Goal: Ask a question

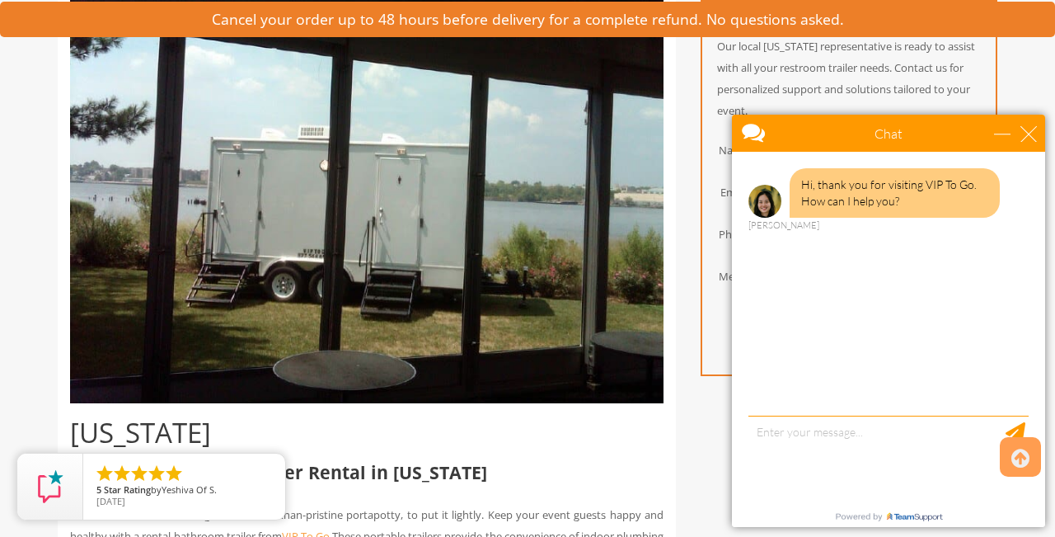
scroll to position [481, 0]
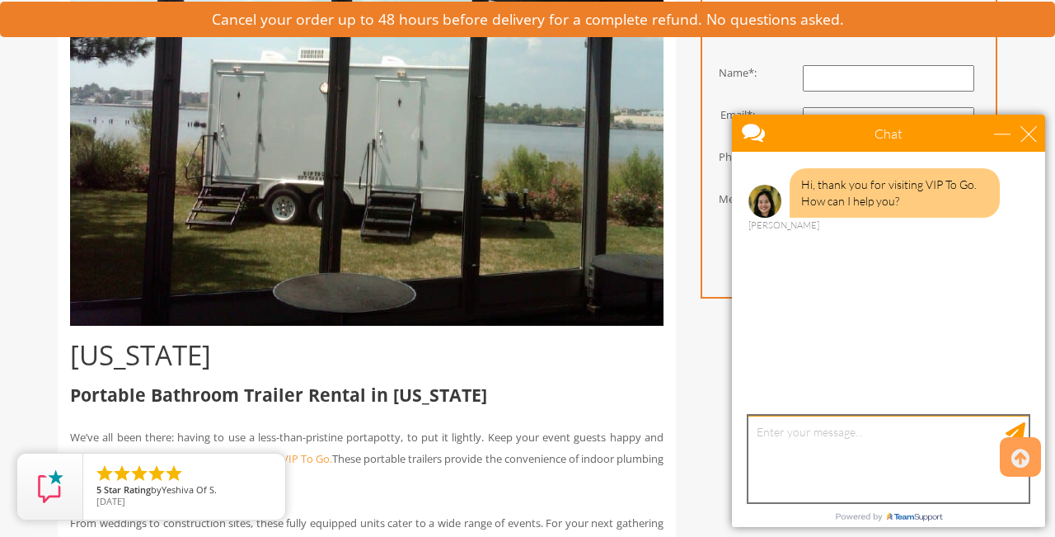
click at [808, 438] on textarea "type your message" at bounding box center [888, 458] width 280 height 87
paste textarea "Hello [Company Name], I am organizing an event in [GEOGRAPHIC_DATA], [GEOGRAPHI…"
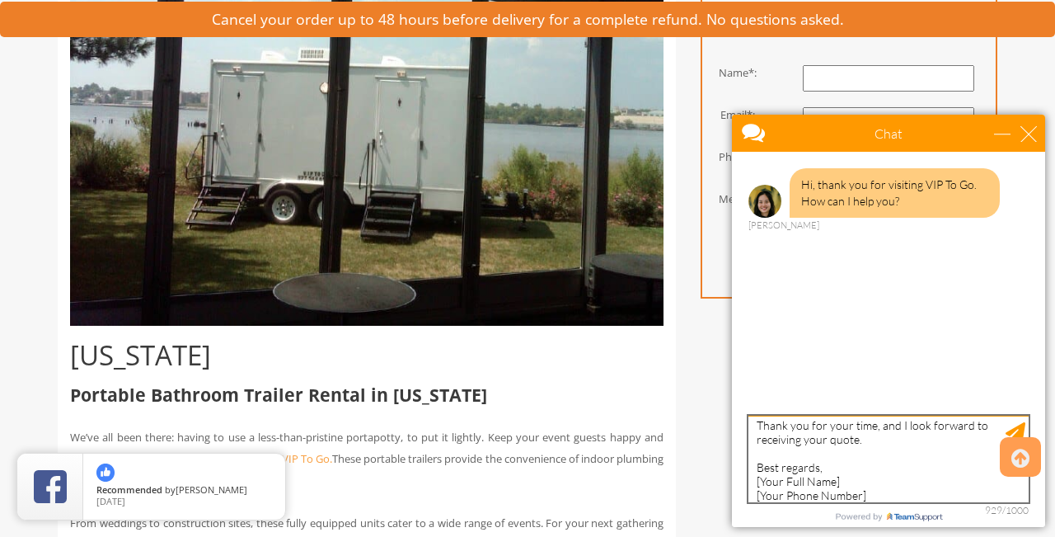
scroll to position [542, 0]
drag, startPoint x: 722, startPoint y: 105, endPoint x: 754, endPoint y: 448, distance: 345.2
click at [754, 448] on textarea "Hello [Company Name], I am organizing an event in [GEOGRAPHIC_DATA], [GEOGRAPHI…" at bounding box center [888, 458] width 280 height 87
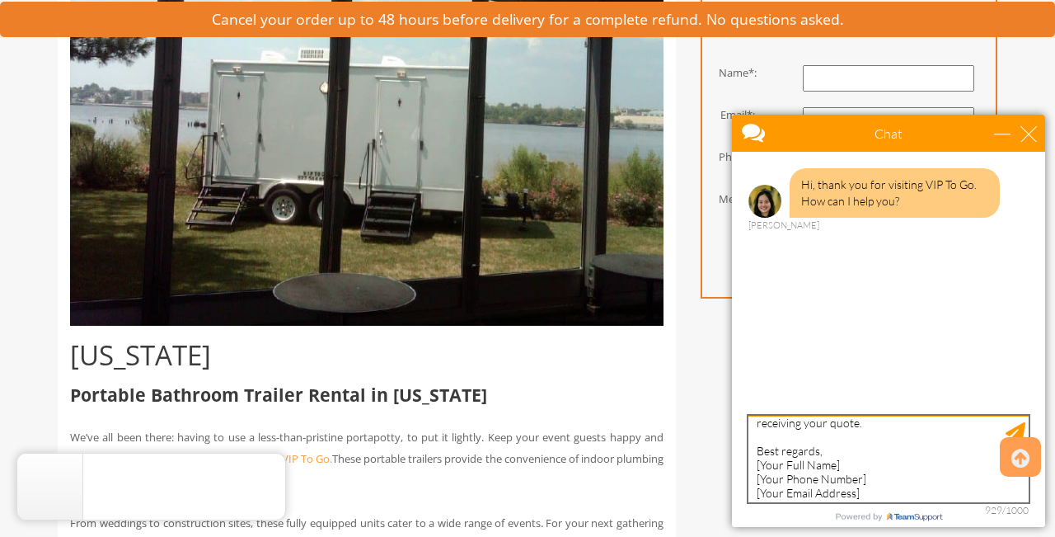
drag, startPoint x: 754, startPoint y: 448, endPoint x: 878, endPoint y: 478, distance: 127.2
click at [878, 478] on textarea "Hello [Company Name], I am organizing an event in [GEOGRAPHIC_DATA], [GEOGRAPHI…" at bounding box center [888, 458] width 280 height 87
drag, startPoint x: 878, startPoint y: 478, endPoint x: 757, endPoint y: 436, distance: 127.5
click at [757, 436] on textarea "Hello [Company Name], I am organizing an event in [GEOGRAPHIC_DATA], [GEOGRAPHI…" at bounding box center [888, 458] width 280 height 87
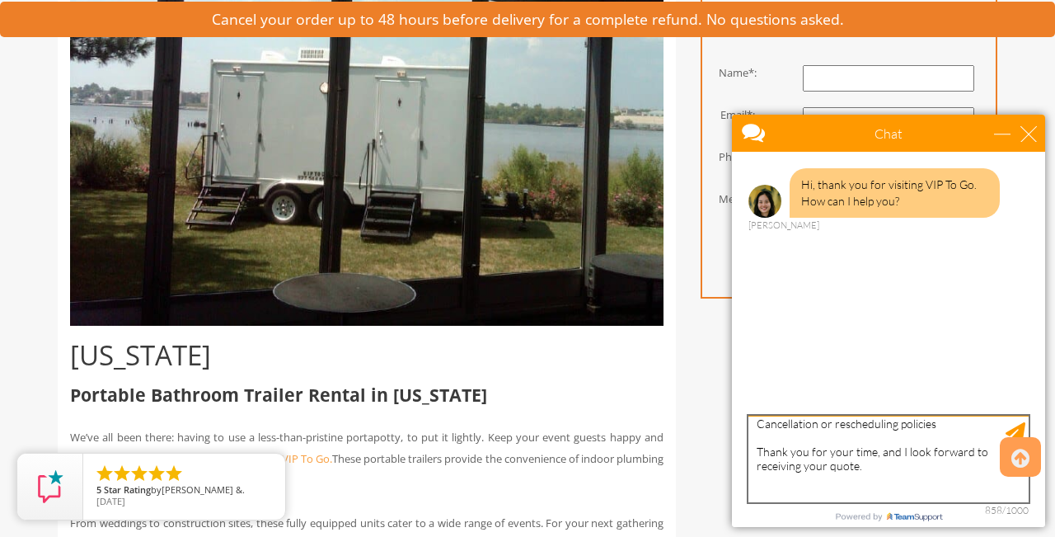
scroll to position [513, 0]
drag, startPoint x: 757, startPoint y: 436, endPoint x: 752, endPoint y: 429, distance: 9.4
click at [752, 429] on textarea "Hello [Company Name], I am organizing an event in [GEOGRAPHIC_DATA], [GEOGRAPHI…" at bounding box center [888, 458] width 280 height 87
drag, startPoint x: 752, startPoint y: 429, endPoint x: 761, endPoint y: 448, distance: 21.0
click at [761, 448] on textarea "Hello [Company Name], I am organizing an event in [GEOGRAPHIC_DATA], [GEOGRAPHI…" at bounding box center [888, 458] width 280 height 87
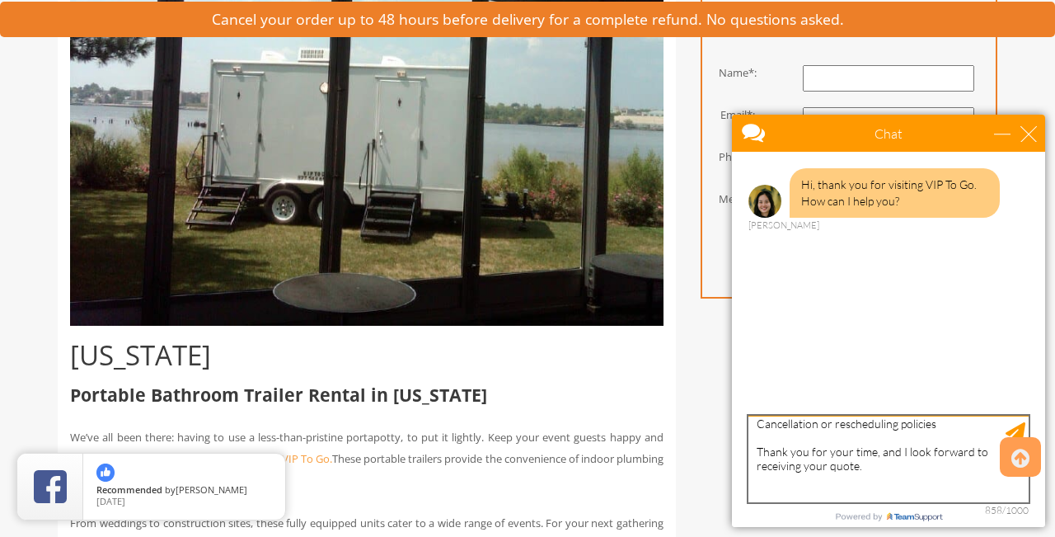
drag, startPoint x: 761, startPoint y: 448, endPoint x: 752, endPoint y: 425, distance: 24.0
click at [752, 425] on textarea "Hello [Company Name], I am organizing an event in [GEOGRAPHIC_DATA], [GEOGRAPHI…" at bounding box center [888, 458] width 280 height 87
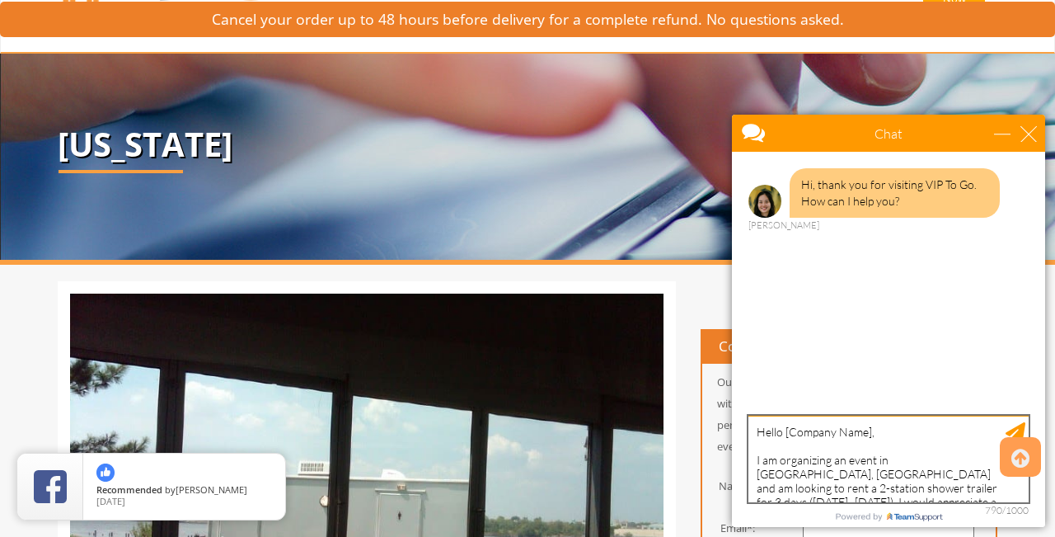
scroll to position [0, 0]
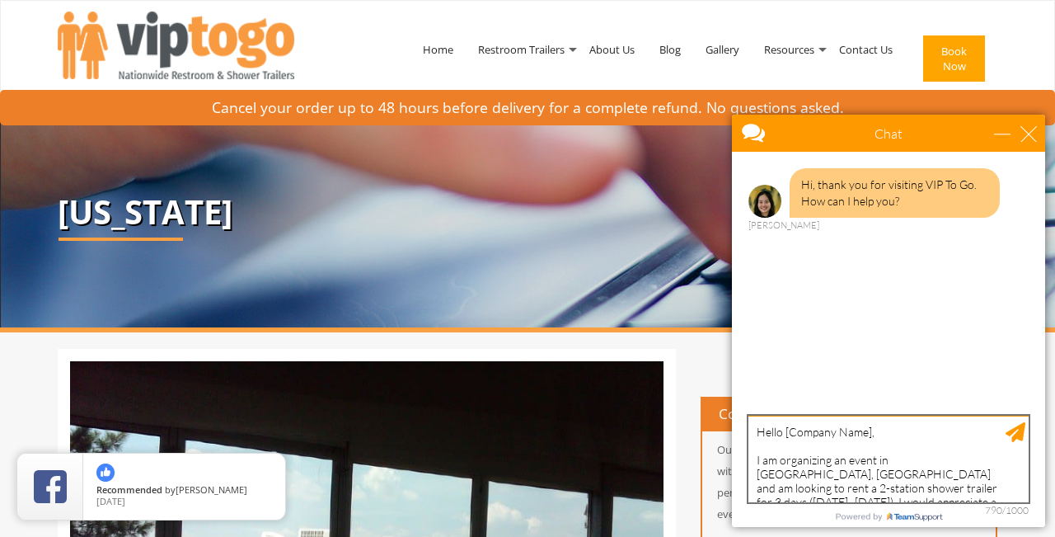
drag, startPoint x: 752, startPoint y: 425, endPoint x: 753, endPoint y: 434, distance: 9.2
click at [753, 434] on textarea "Hello [Company Name], I am organizing an event in [GEOGRAPHIC_DATA], [GEOGRAPHI…" at bounding box center [888, 458] width 280 height 87
click at [987, 475] on textarea "Hi there! I am organizing an event in [GEOGRAPHIC_DATA], [GEOGRAPHIC_DATA] and …" at bounding box center [888, 458] width 280 height 87
drag, startPoint x: 753, startPoint y: 434, endPoint x: 989, endPoint y: 476, distance: 239.3
click at [989, 476] on textarea "Hi there! I am organizing an event in [GEOGRAPHIC_DATA], [GEOGRAPHIC_DATA] and …" at bounding box center [888, 458] width 280 height 87
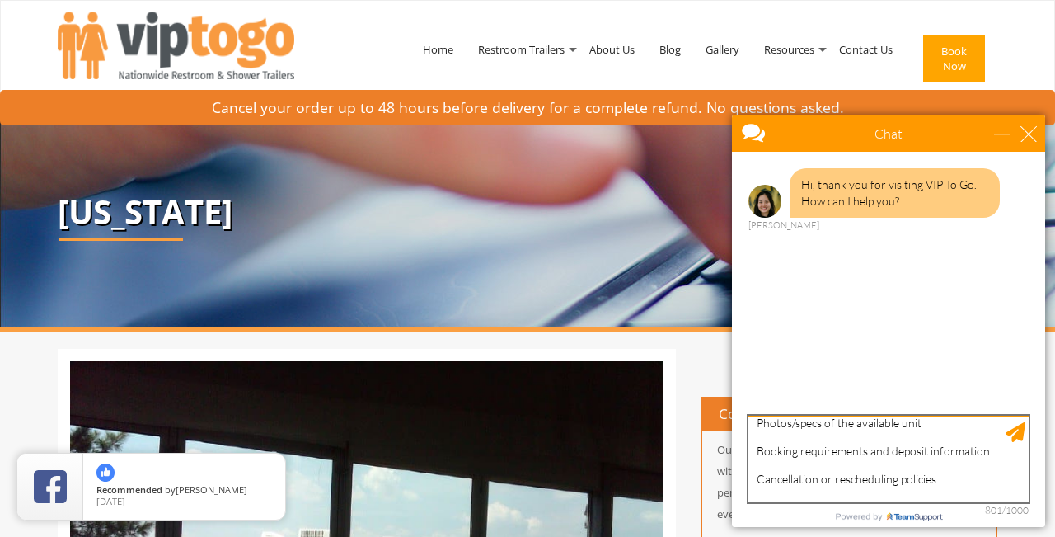
scroll to position [499, 0]
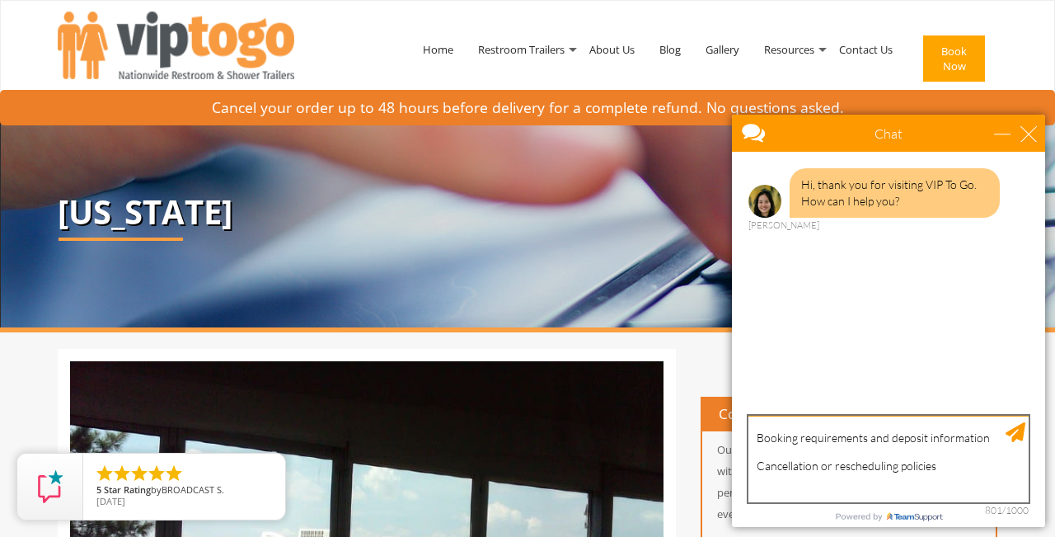
type textarea "Hi there! I am organizing an event in [GEOGRAPHIC_DATA], [GEOGRAPHIC_DATA] and …"
drag, startPoint x: 989, startPoint y: 476, endPoint x: 1018, endPoint y: 428, distance: 55.8
click at [1018, 428] on div "Send Message" at bounding box center [1016, 432] width 20 height 20
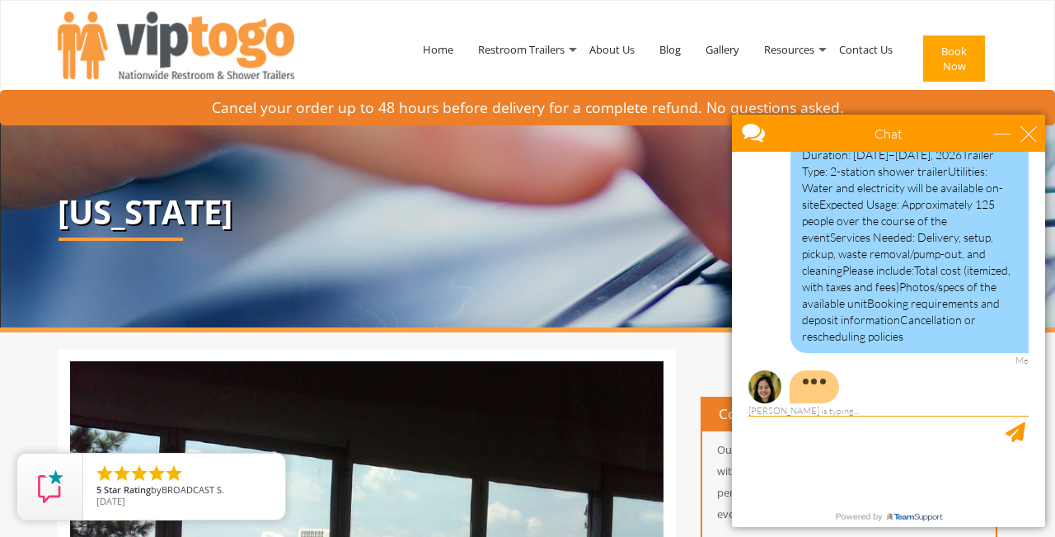
scroll to position [256, 0]
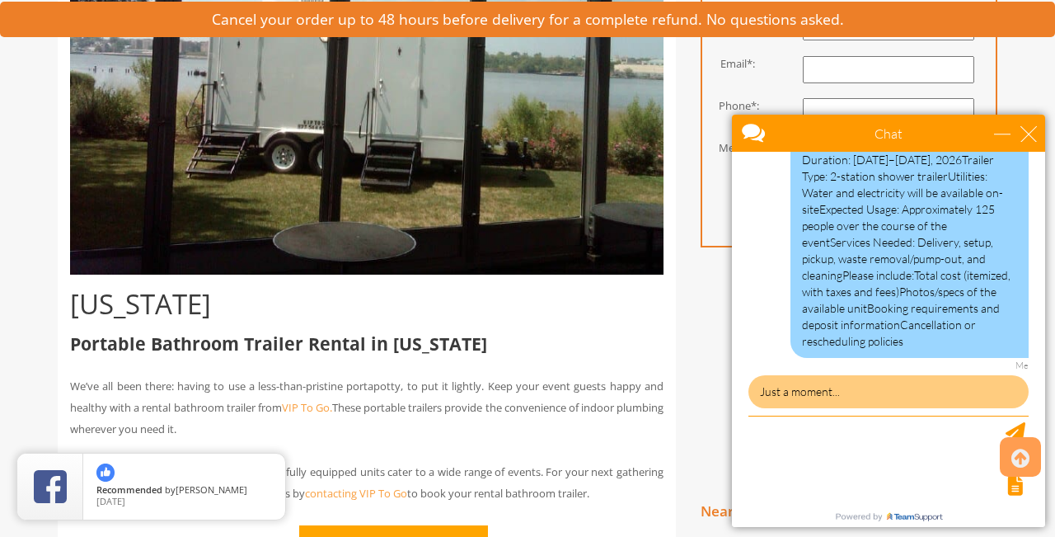
scroll to position [538, 0]
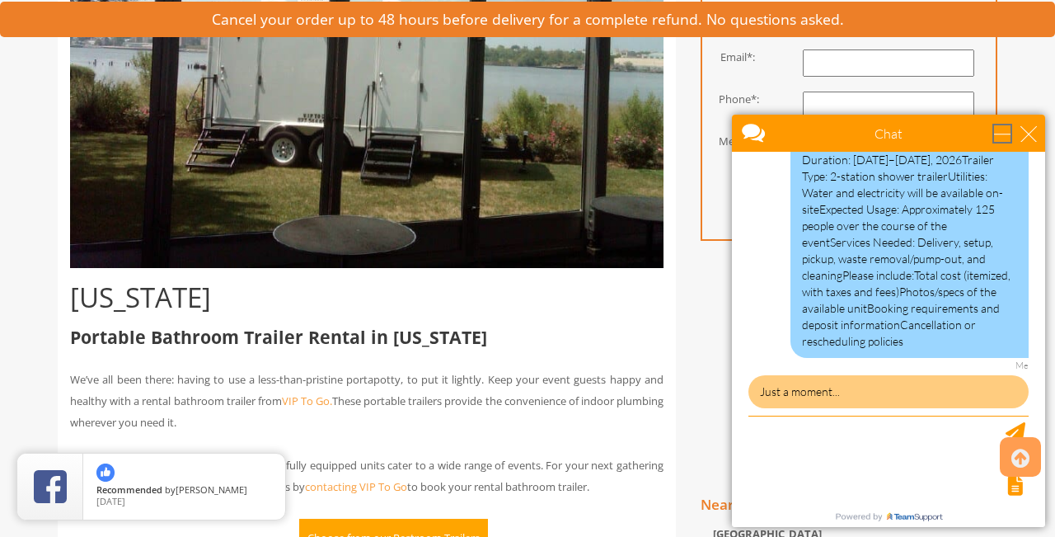
drag, startPoint x: 1018, startPoint y: 428, endPoint x: 997, endPoint y: 135, distance: 293.4
click at [997, 135] on div "minimize" at bounding box center [1002, 133] width 16 height 16
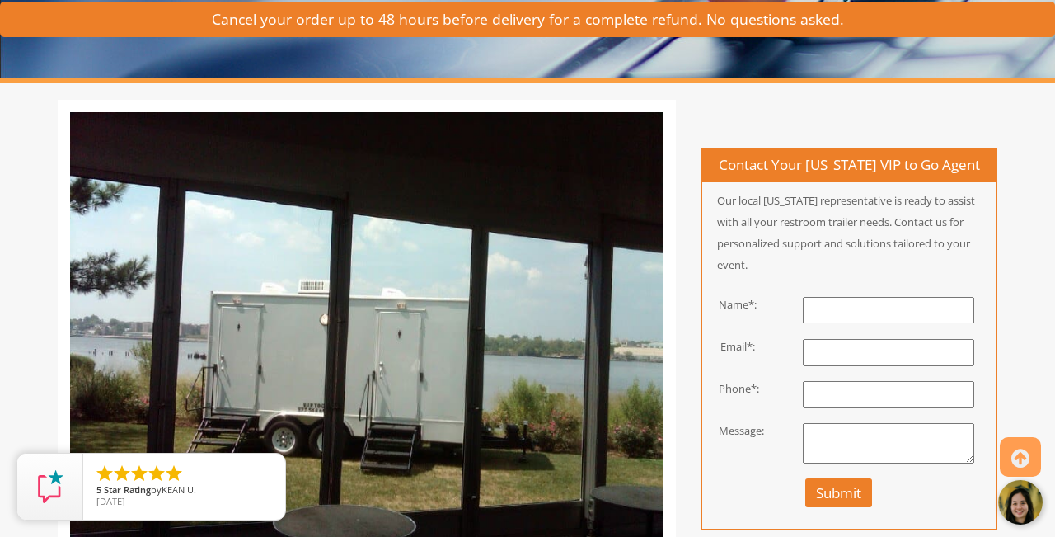
scroll to position [240, 0]
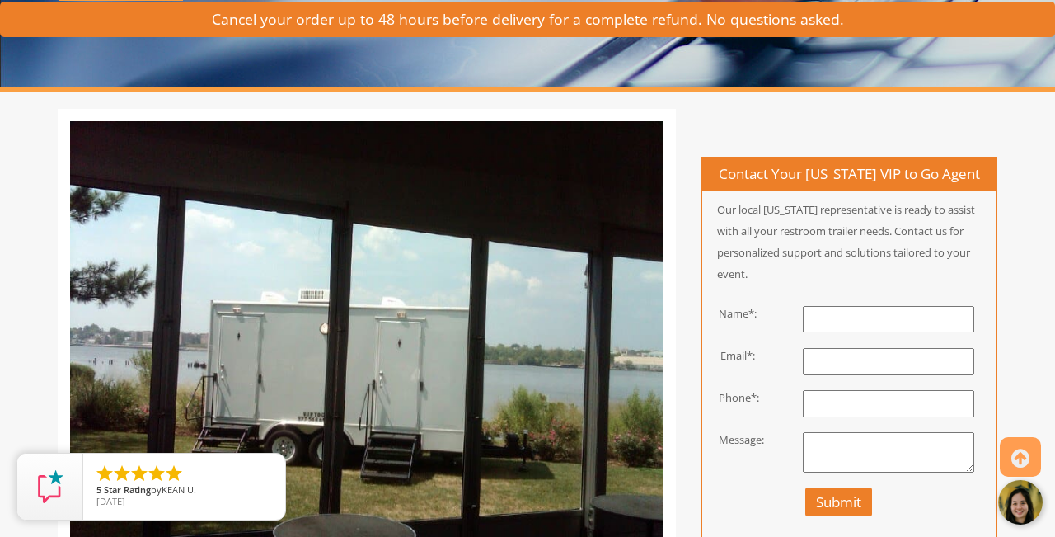
click at [847, 321] on input "text" at bounding box center [888, 319] width 171 height 27
type input "[PERSON_NAME]"
type input "[EMAIL_ADDRESS][DOMAIN_NAME]"
type input "6105056440"
click at [823, 459] on textarea at bounding box center [888, 452] width 171 height 41
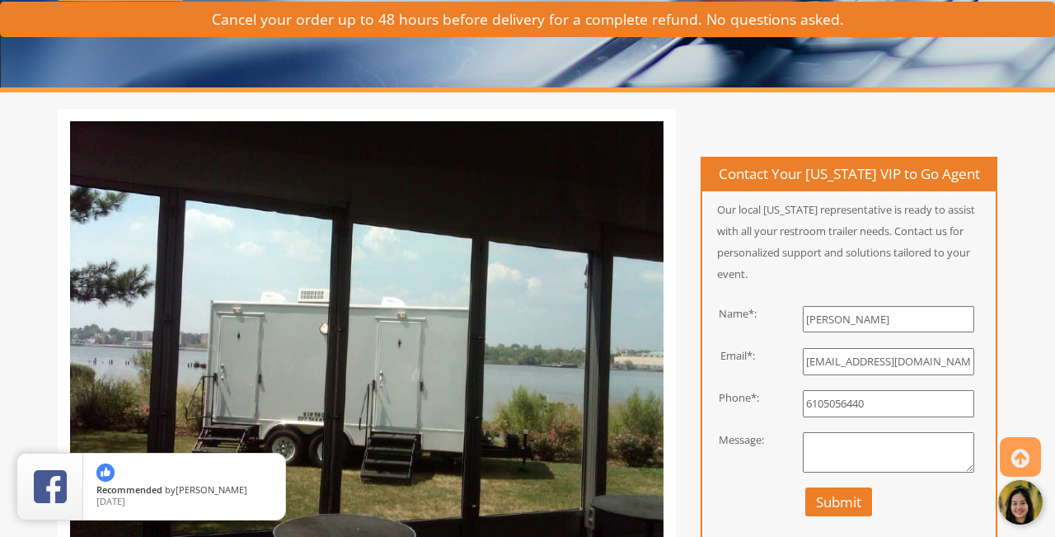
paste textarea "Hello [Company Name], I am organizing an event in [GEOGRAPHIC_DATA], [GEOGRAPHI…"
type textarea "Hello [Company Name], I am organizing an event in [GEOGRAPHIC_DATA], [GEOGRAPHI…"
drag, startPoint x: 1136, startPoint y: 498, endPoint x: 800, endPoint y: 454, distance: 339.1
click html "1 Hi!"
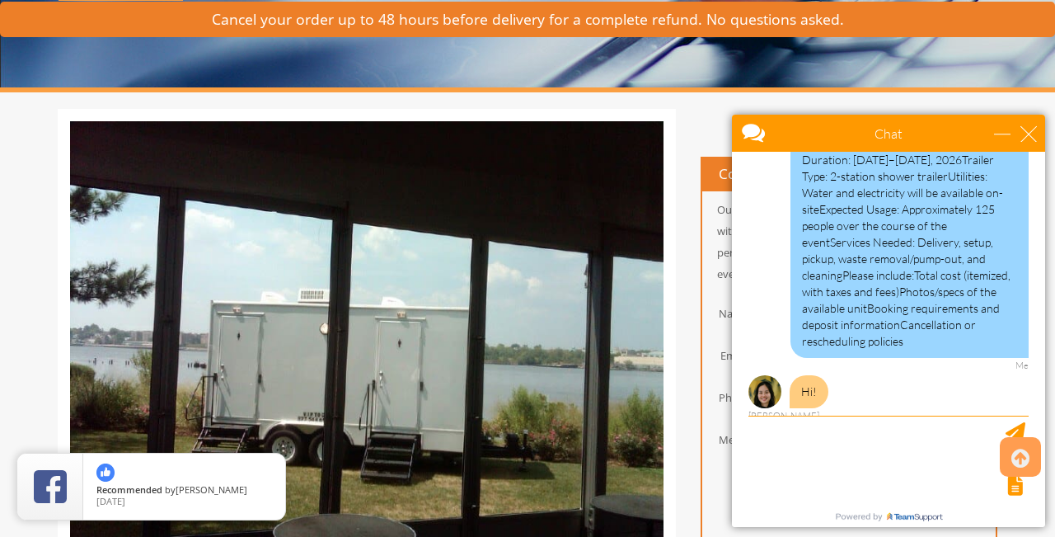
scroll to position [261, 0]
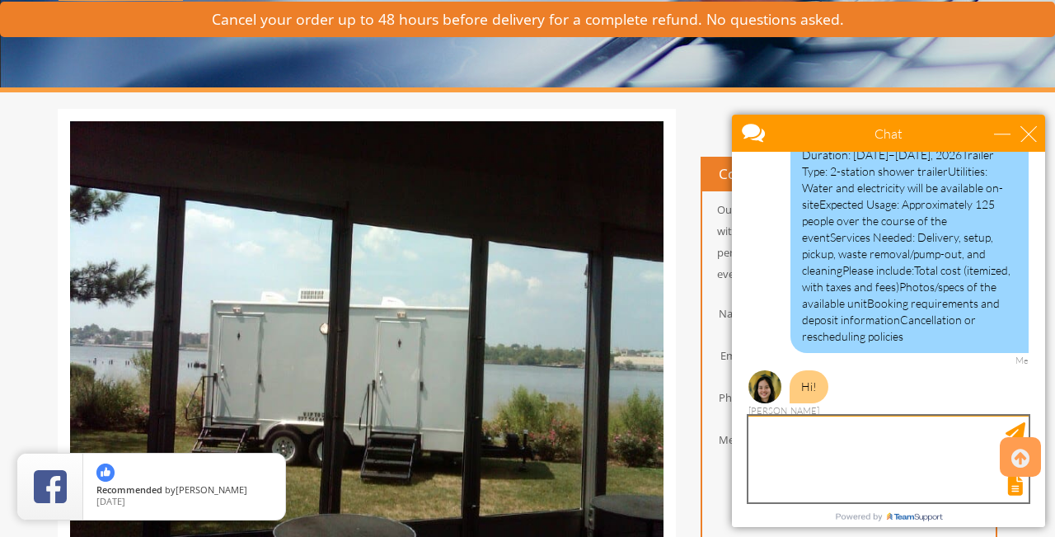
click at [857, 445] on textarea "type your message" at bounding box center [888, 458] width 280 height 87
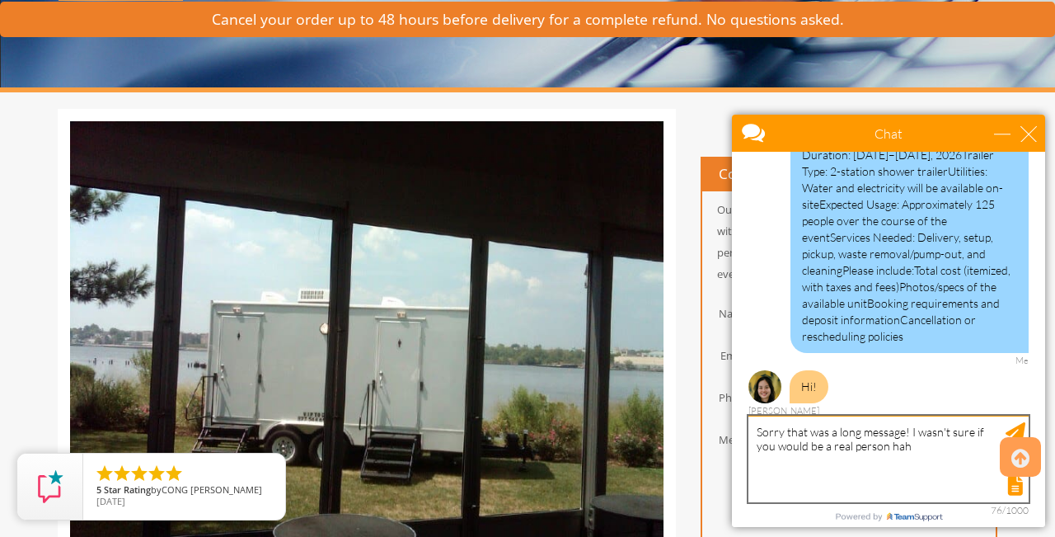
type textarea "Sorry that was a long message! I wasn't sure if you would be a real person haha"
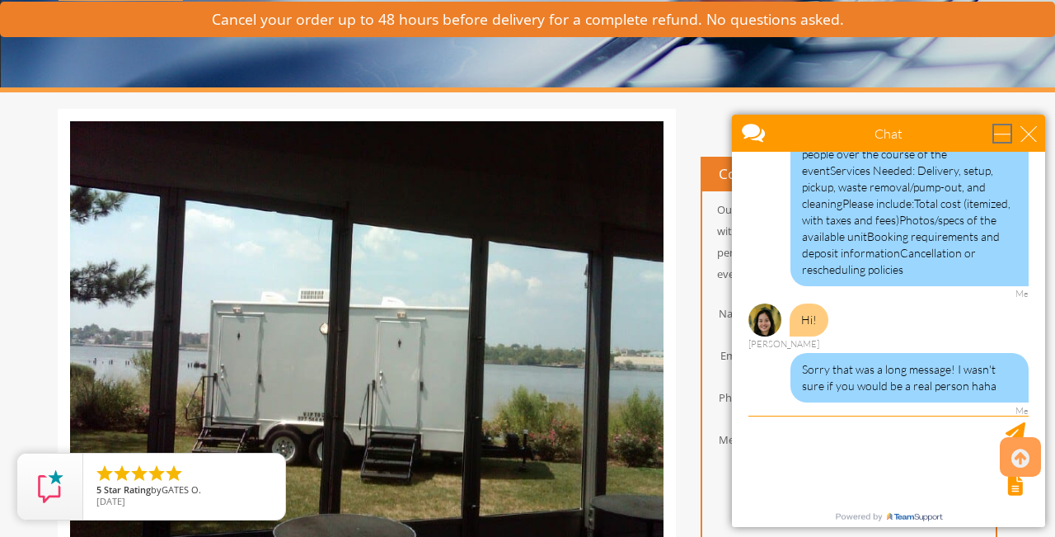
click at [1005, 130] on div "minimize" at bounding box center [1002, 133] width 16 height 16
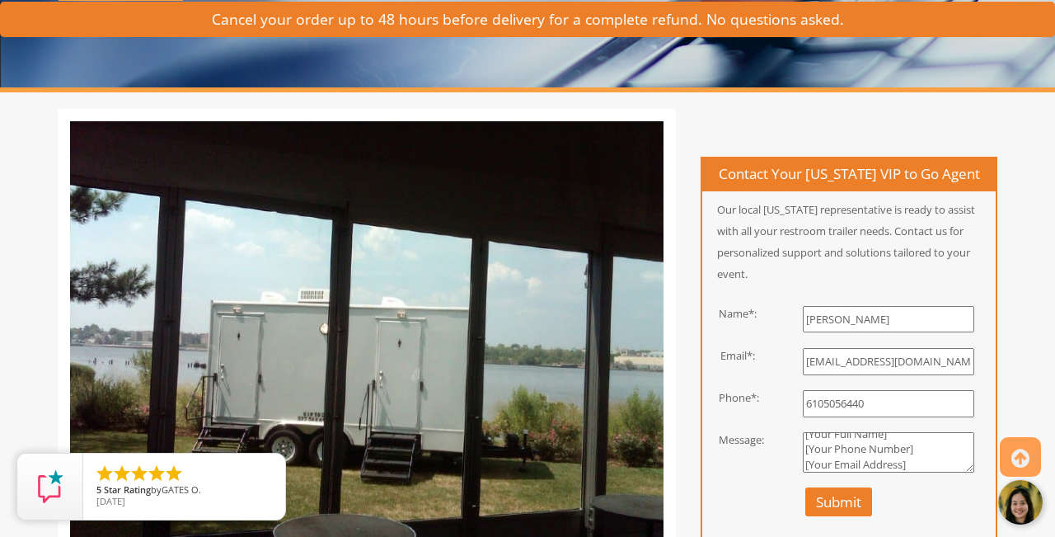
click at [913, 473] on textarea "Hello [Company Name], I am organizing an event in [GEOGRAPHIC_DATA], [GEOGRAPHI…" at bounding box center [888, 452] width 171 height 41
drag, startPoint x: -62, startPoint y: -13, endPoint x: 805, endPoint y: 461, distance: 988.2
click at [805, 461] on textarea "Hello [Company Name], I am organizing an event in [GEOGRAPHIC_DATA], [GEOGRAPHI…" at bounding box center [888, 452] width 171 height 41
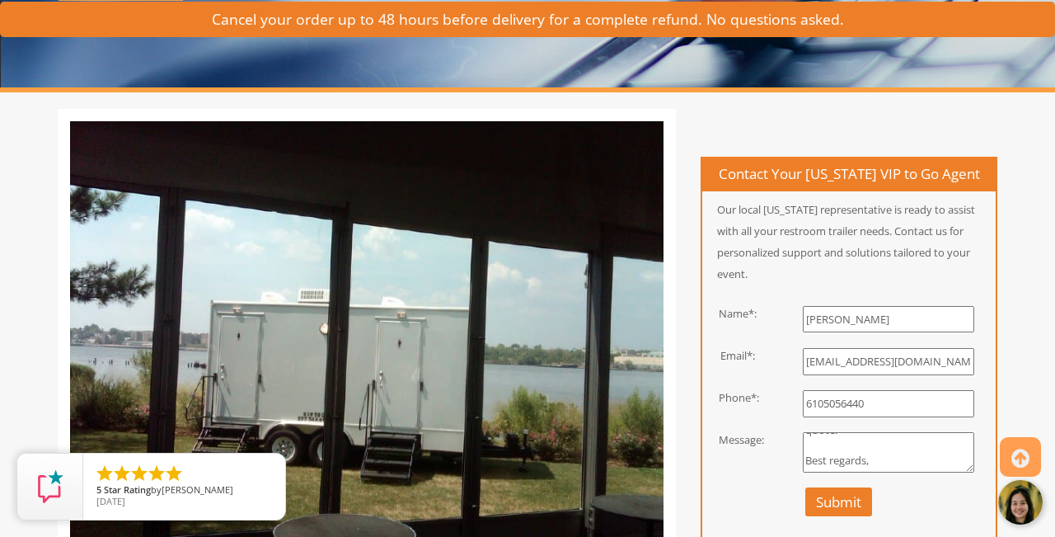
drag, startPoint x: 805, startPoint y: 461, endPoint x: 871, endPoint y: 459, distance: 66.0
click at [871, 459] on textarea "Hello [Company Name], I am organizing an event in [GEOGRAPHIC_DATA], [GEOGRAPHI…" at bounding box center [888, 452] width 171 height 41
drag, startPoint x: 871, startPoint y: 459, endPoint x: 798, endPoint y: 461, distance: 73.4
click at [798, 461] on div "Hello [Company Name], I am organizing an event in [GEOGRAPHIC_DATA], [GEOGRAPHI…" at bounding box center [889, 460] width 239 height 56
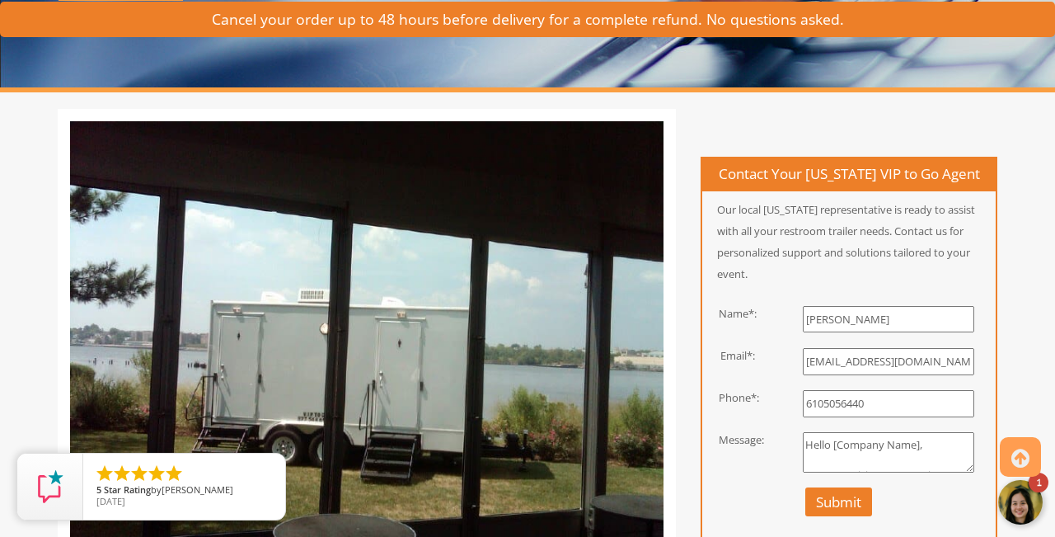
drag, startPoint x: 798, startPoint y: 461, endPoint x: 831, endPoint y: 457, distance: 33.1
click at [831, 457] on textarea "Hello [Company Name], I am organizing an event in [GEOGRAPHIC_DATA], [GEOGRAPHI…" at bounding box center [888, 452] width 171 height 41
drag, startPoint x: 1692, startPoint y: 925, endPoint x: 1011, endPoint y: 500, distance: 802.8
click at [1011, 500] on div at bounding box center [1021, 502] width 49 height 49
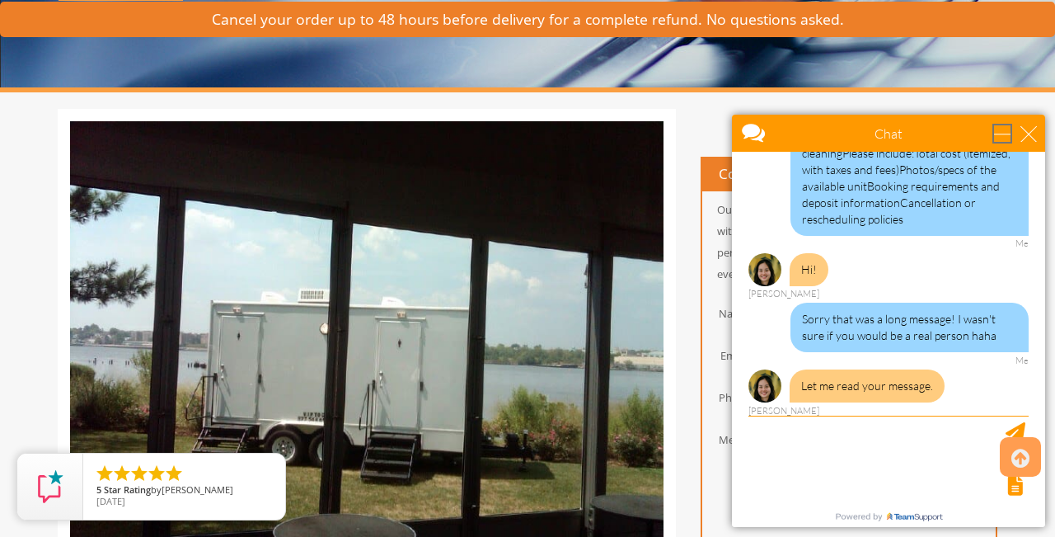
click at [998, 134] on div "minimize" at bounding box center [1002, 133] width 16 height 16
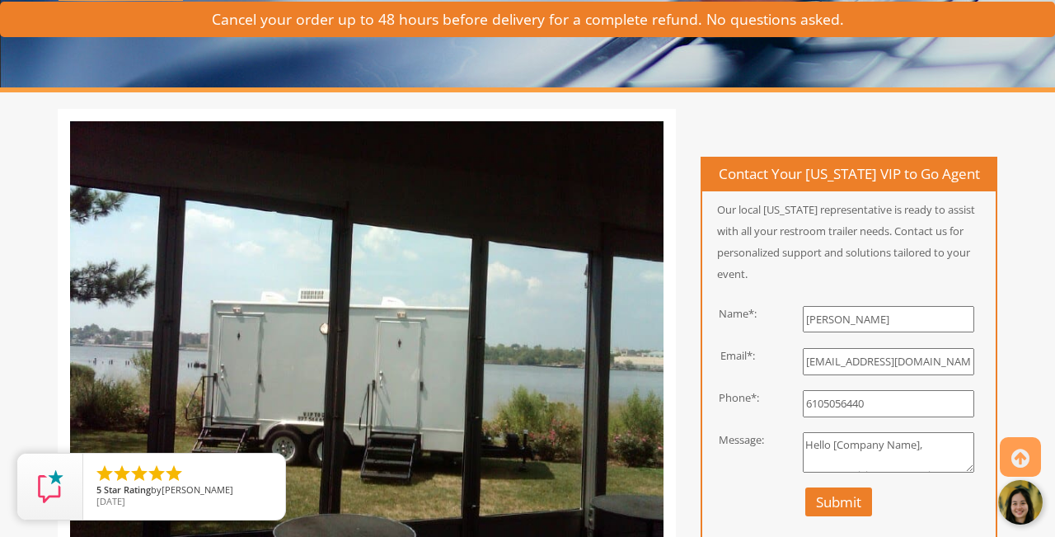
drag, startPoint x: 150, startPoint y: 32, endPoint x: 867, endPoint y: 462, distance: 835.9
click at [867, 462] on textarea "Hello [Company Name], I am organizing an event in [GEOGRAPHIC_DATA], [GEOGRAPHI…" at bounding box center [888, 452] width 171 height 41
drag, startPoint x: 867, startPoint y: 462, endPoint x: 798, endPoint y: 460, distance: 69.3
click at [798, 460] on div "Hello [Company Name], I am organizing an event in [GEOGRAPHIC_DATA], [GEOGRAPHI…" at bounding box center [889, 460] width 239 height 56
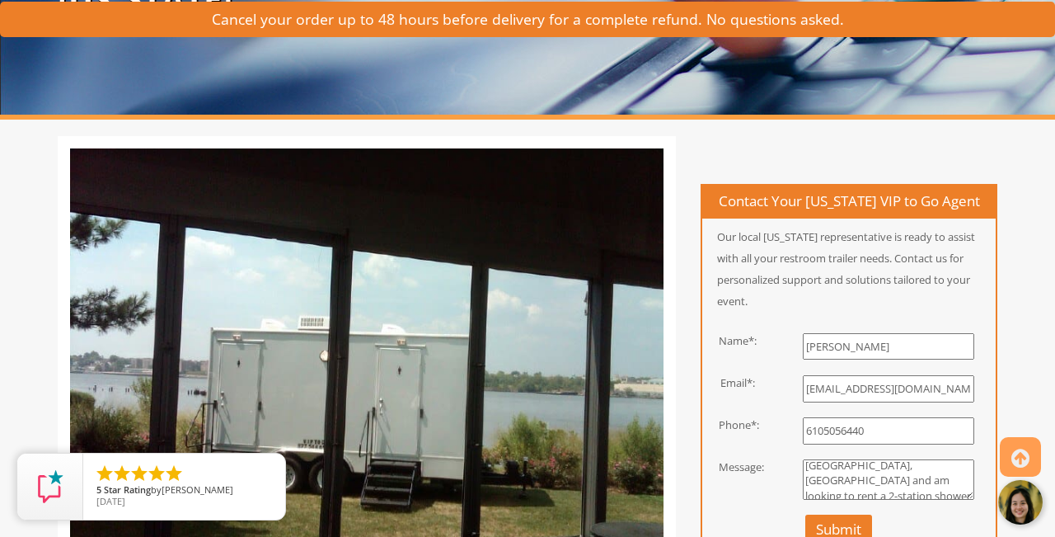
scroll to position [12, 0]
click at [818, 493] on textarea "I am organizing an event in [GEOGRAPHIC_DATA], [GEOGRAPHIC_DATA] and am looking…" at bounding box center [888, 479] width 171 height 41
click at [896, 499] on textarea "I am organizing an event in [GEOGRAPHIC_DATA], [GEOGRAPHIC_DATA] and am looking…" at bounding box center [888, 479] width 171 height 41
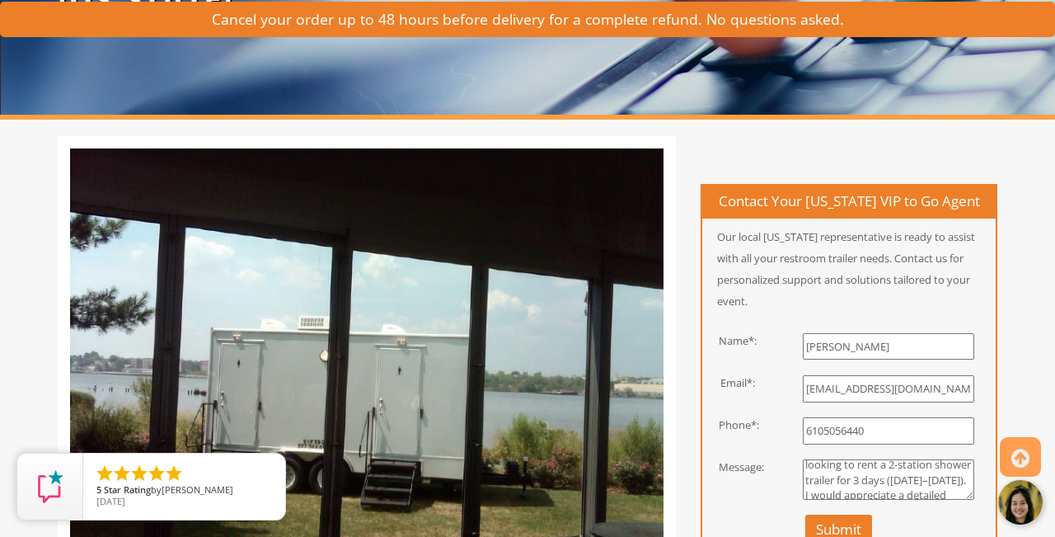
drag, startPoint x: 798, startPoint y: 460, endPoint x: 875, endPoint y: 492, distance: 83.1
click at [875, 492] on textarea "I am organizing a youth group camping event in [GEOGRAPHIC_DATA], [GEOGRAPHIC_D…" at bounding box center [888, 479] width 171 height 41
drag, startPoint x: 875, startPoint y: 492, endPoint x: 861, endPoint y: 481, distance: 17.0
click at [861, 481] on textarea "I am organizing a youth group camping event in [GEOGRAPHIC_DATA], [GEOGRAPHIC_D…" at bounding box center [888, 479] width 171 height 41
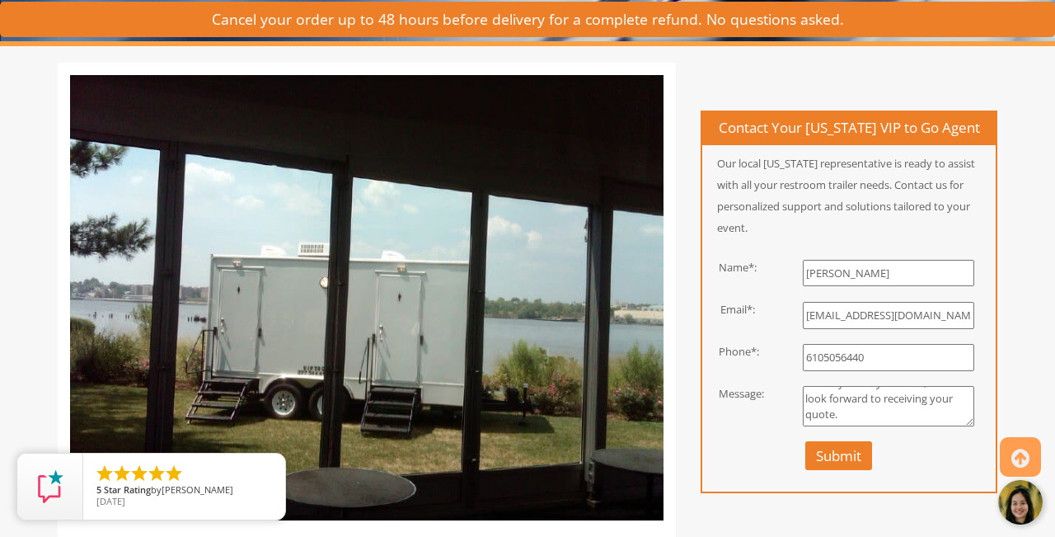
scroll to position [357, 0]
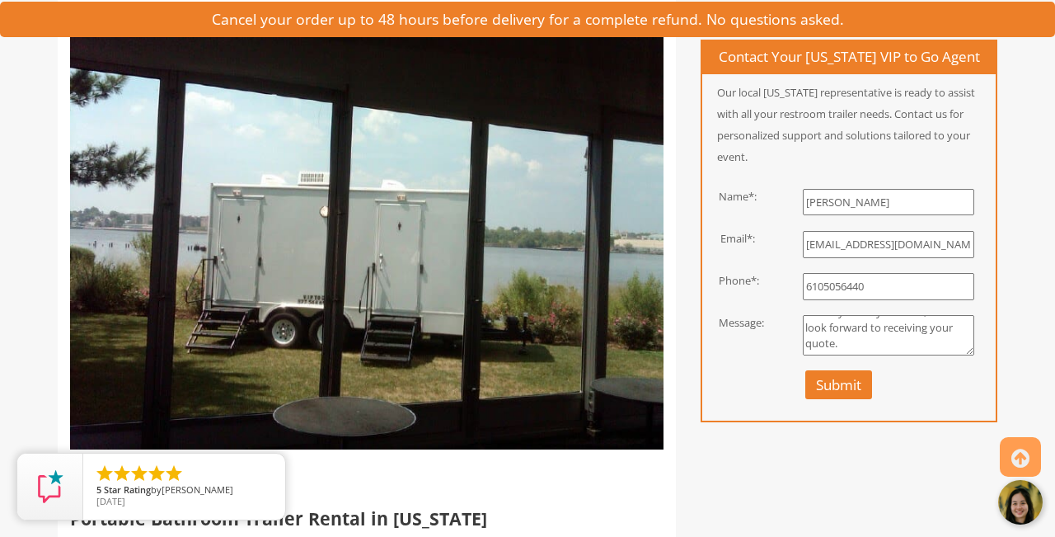
type textarea "I am organizing a youth group camping event in [GEOGRAPHIC_DATA], [GEOGRAPHIC_D…"
drag, startPoint x: 861, startPoint y: 481, endPoint x: 843, endPoint y: 391, distance: 92.5
click at [843, 391] on button "Submit" at bounding box center [838, 384] width 67 height 29
click at [1030, 493] on div at bounding box center [1021, 502] width 49 height 49
